Goal: Task Accomplishment & Management: Use online tool/utility

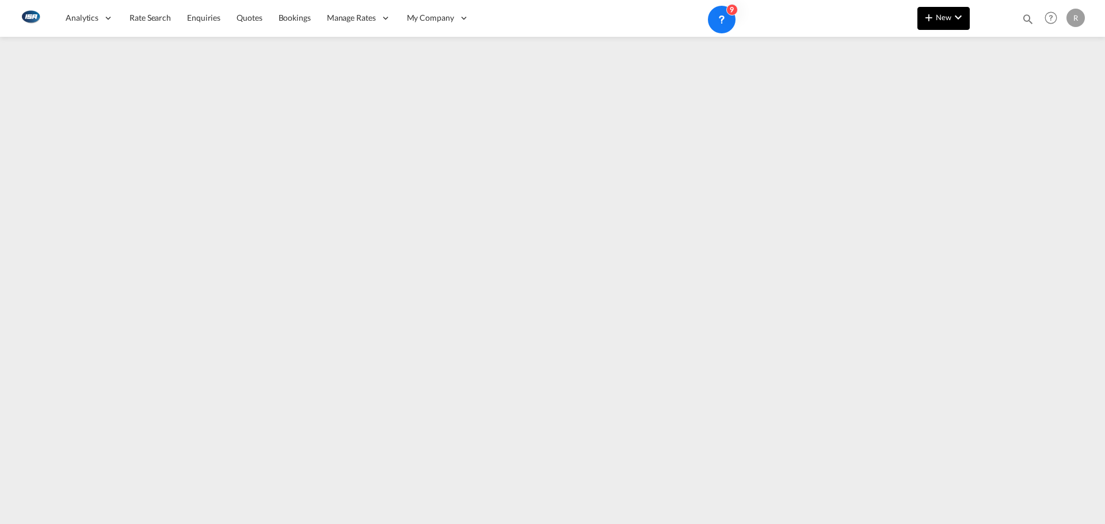
click at [935, 20] on md-icon "icon-plus 400-fg" at bounding box center [929, 17] width 14 height 14
click at [937, 44] on div "Rates" at bounding box center [930, 49] width 46 height 29
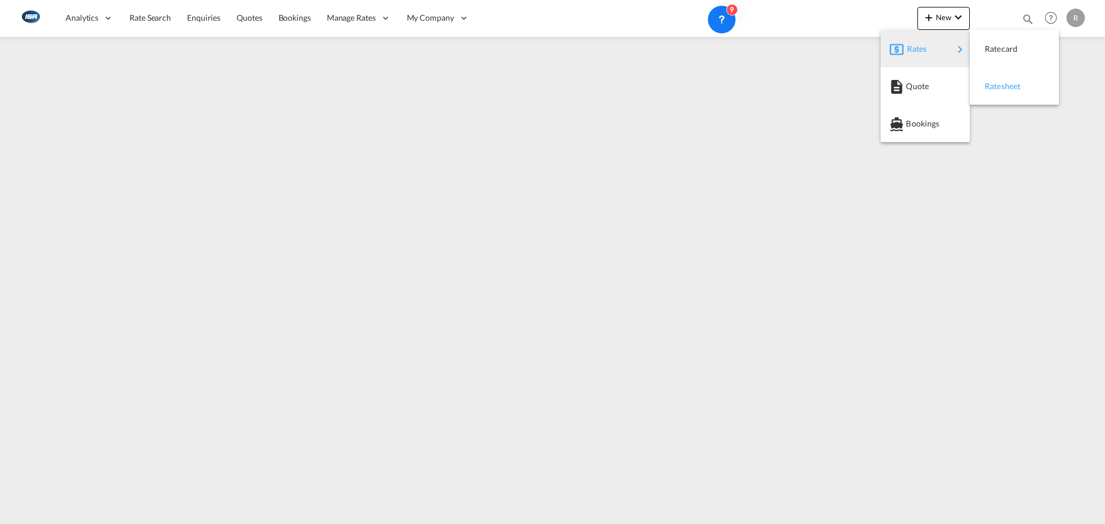
click at [1007, 77] on div "Ratesheet" at bounding box center [1006, 86] width 43 height 29
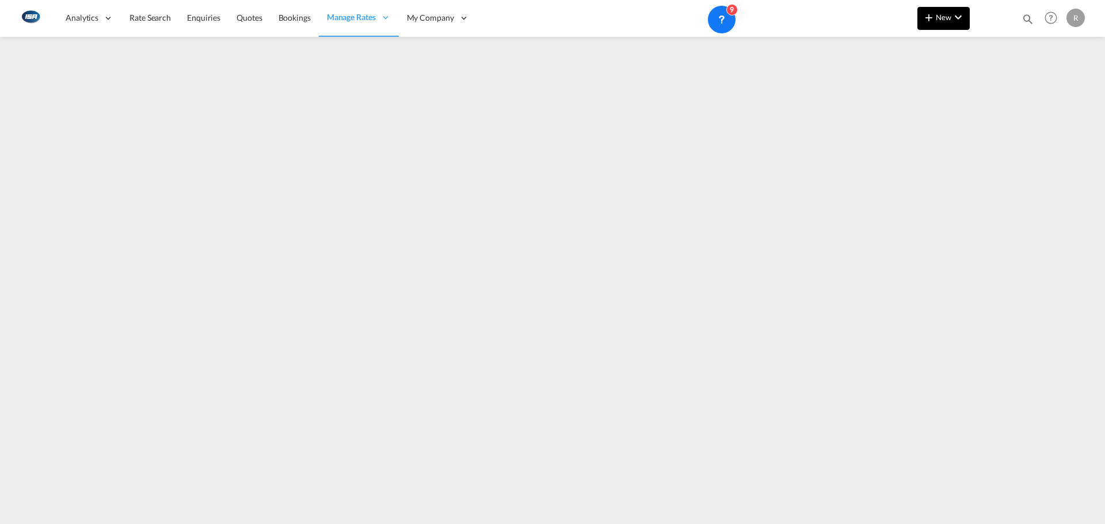
click at [940, 24] on button "New" at bounding box center [943, 18] width 52 height 23
click at [955, 49] on body "Analytics Reports Dashboard Rate Search Enquiries Quotes Bookings" at bounding box center [552, 262] width 1105 height 524
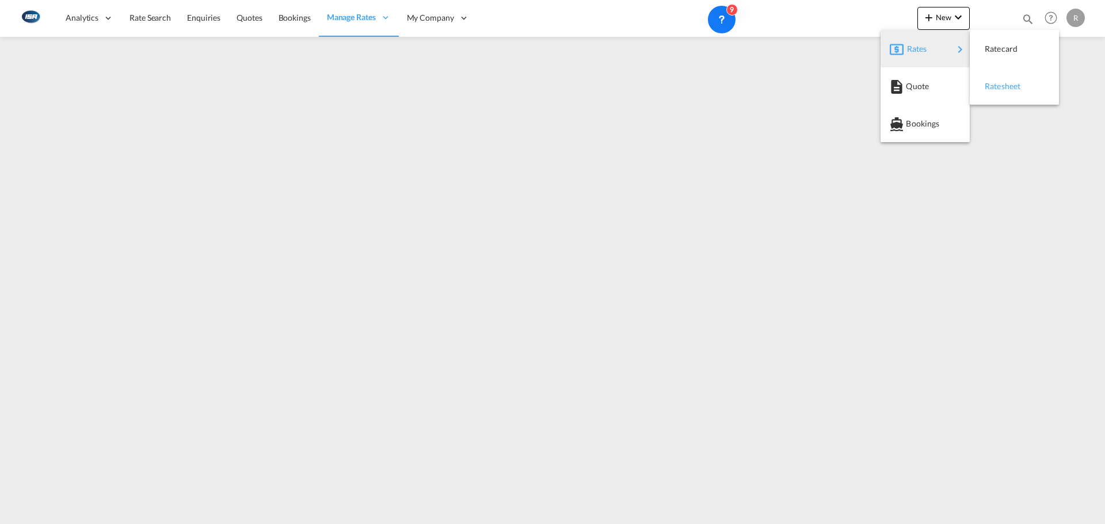
click at [994, 98] on div "Ratesheet" at bounding box center [1006, 86] width 43 height 29
